Goal: Find contact information: Obtain details needed to contact an individual or organization

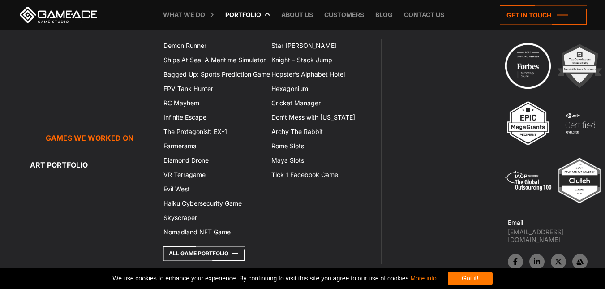
click at [249, 13] on link "Portfolio" at bounding box center [243, 15] width 45 height 30
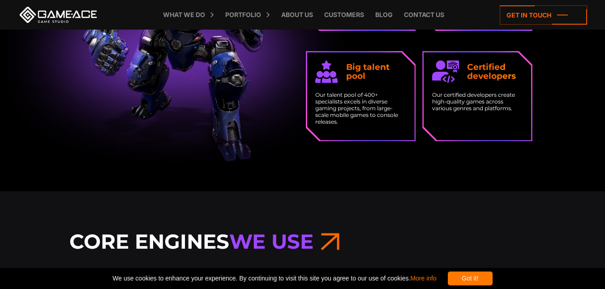
scroll to position [1634, 0]
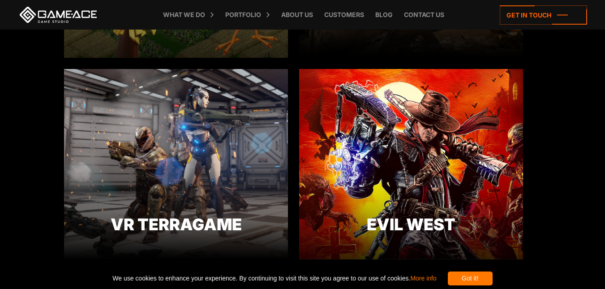
scroll to position [1299, 0]
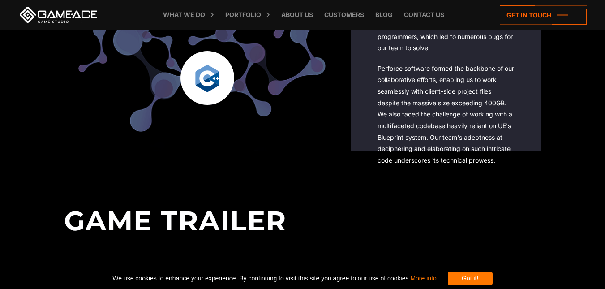
scroll to position [1658, 0]
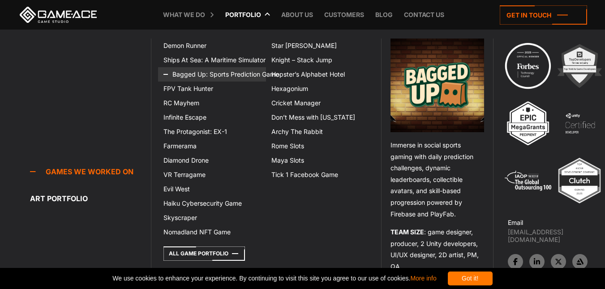
click at [197, 72] on link "Bagged Up: Sports Prediction Game" at bounding box center [212, 74] width 108 height 14
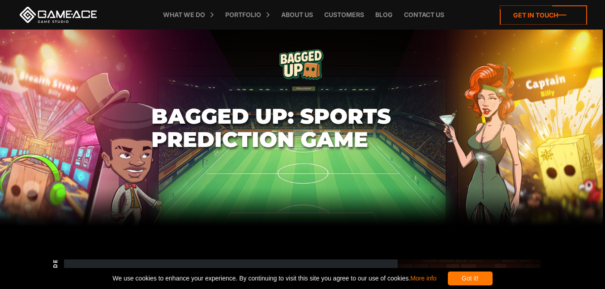
click at [548, 20] on icon at bounding box center [543, 14] width 87 height 19
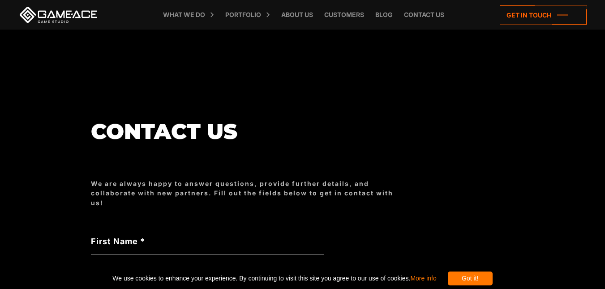
click at [66, 17] on link at bounding box center [58, 15] width 81 height 16
